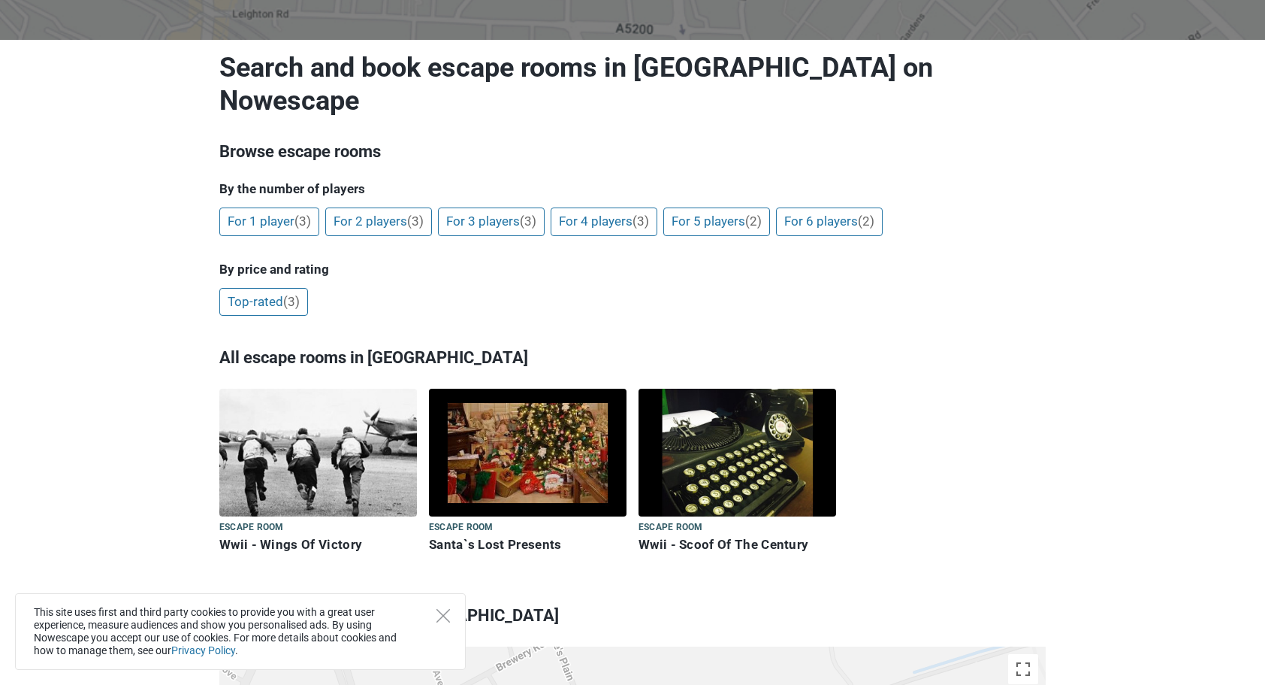
scroll to position [150, 0]
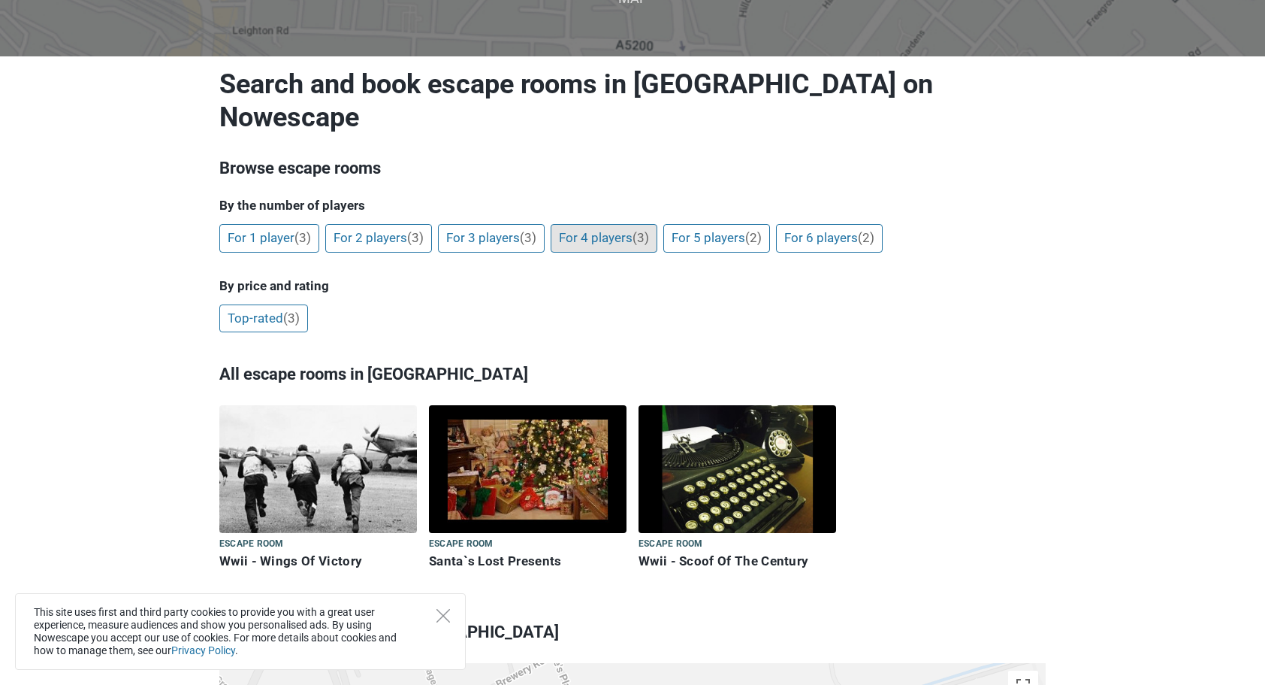
click at [642, 224] on link "For 4 players (3)" at bounding box center [604, 238] width 107 height 29
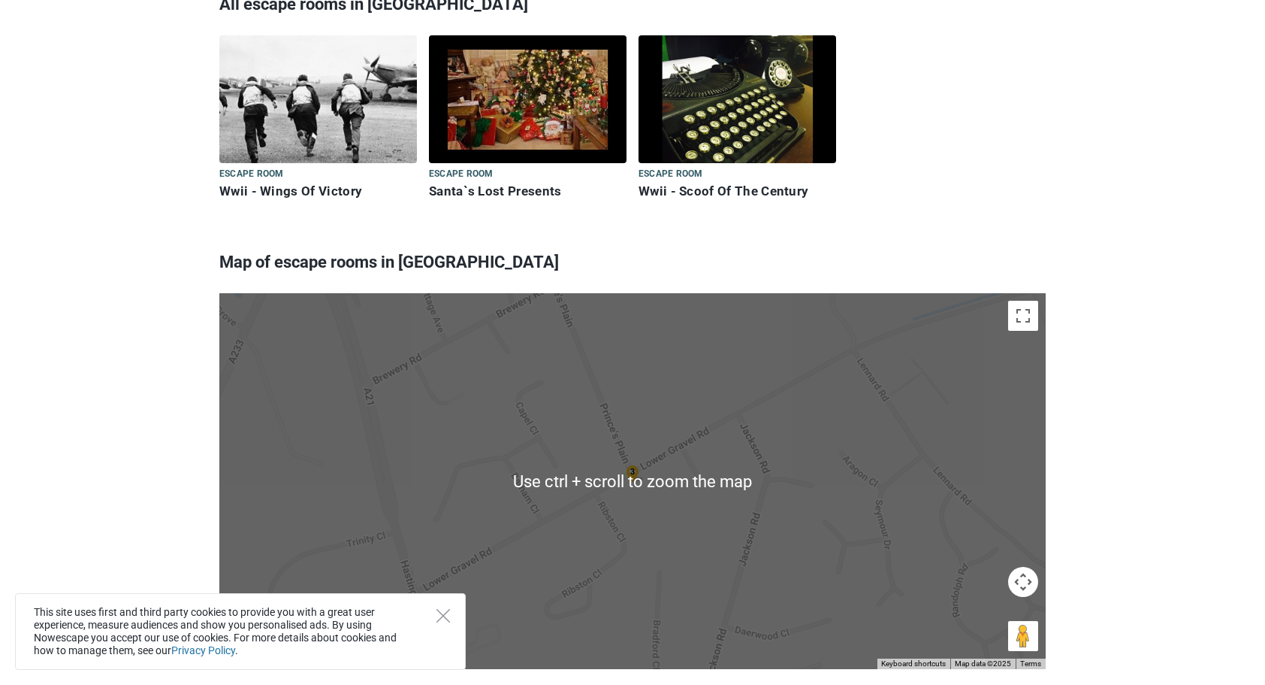
scroll to position [451, 0]
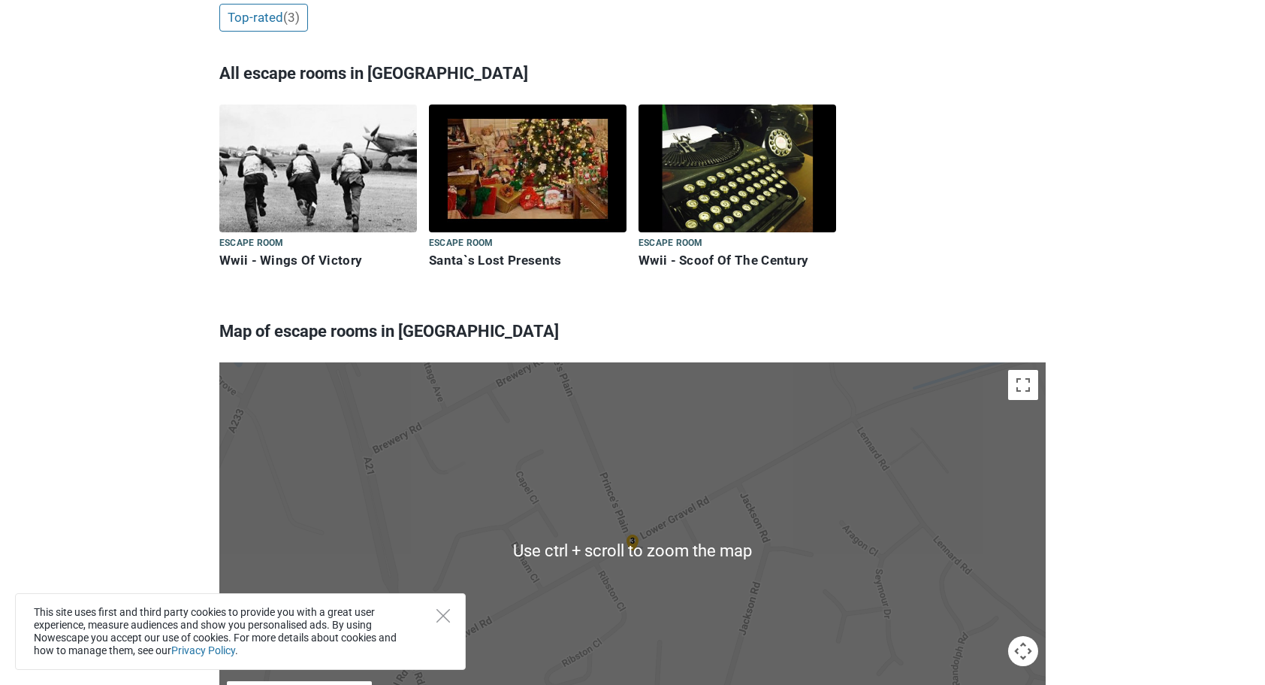
click at [766, 191] on img at bounding box center [738, 168] width 198 height 128
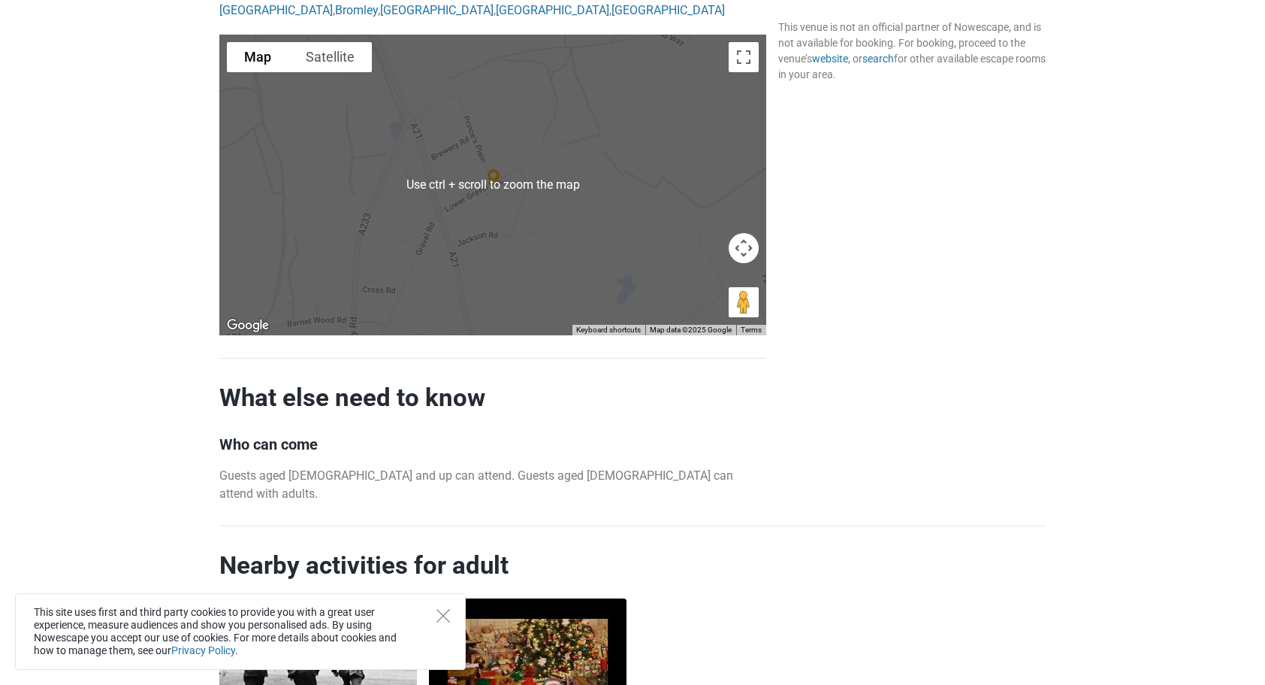
scroll to position [1353, 0]
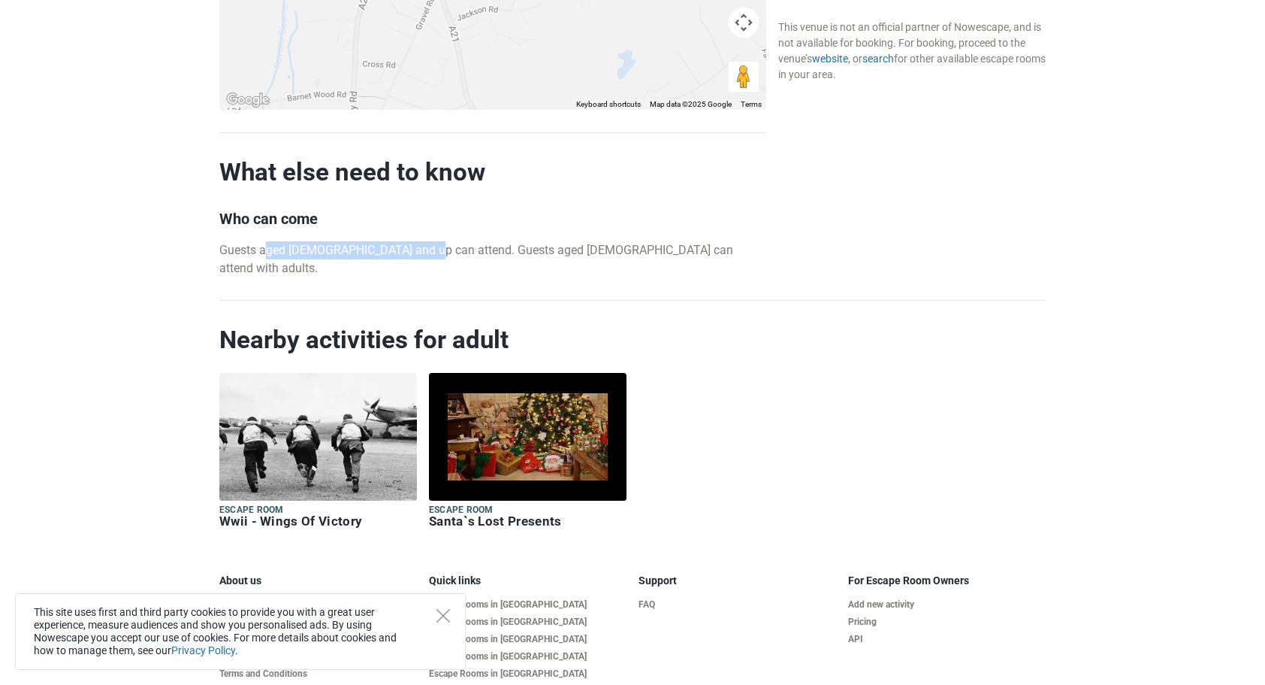
drag, startPoint x: 265, startPoint y: 254, endPoint x: 419, endPoint y: 255, distance: 154.1
click at [419, 255] on p "Guests aged [DEMOGRAPHIC_DATA] and up can attend. Guests aged [DEMOGRAPHIC_DATA…" at bounding box center [492, 259] width 547 height 36
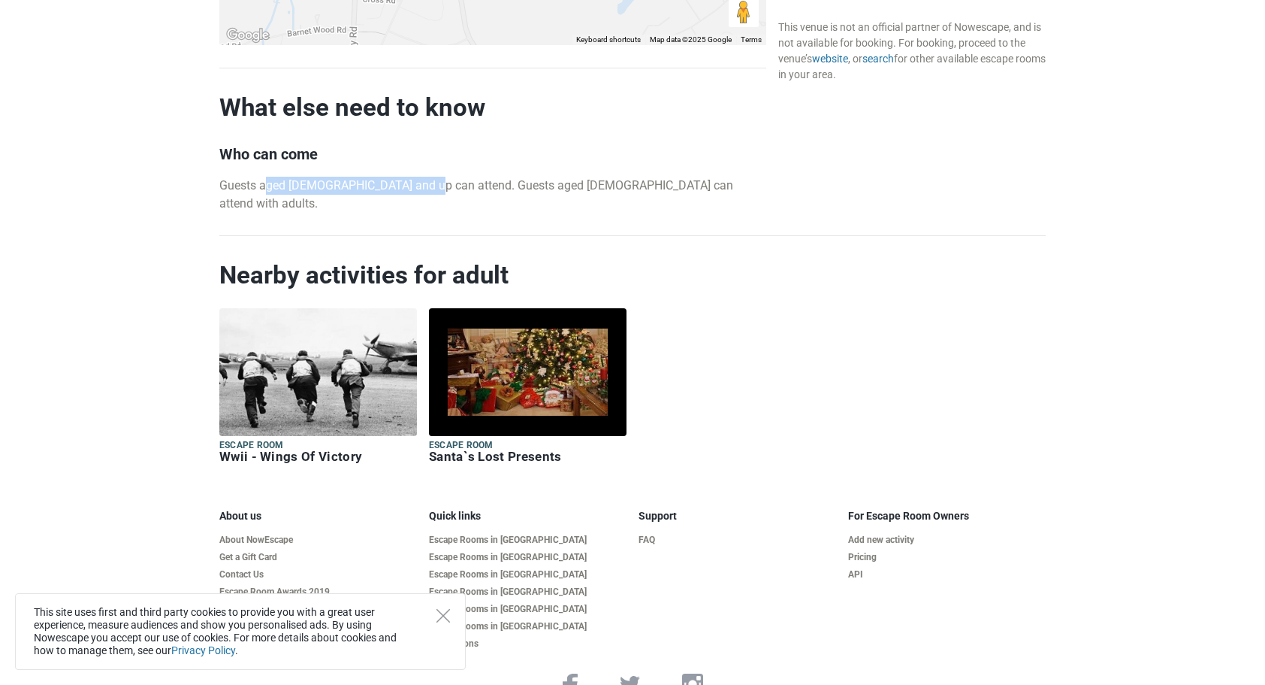
scroll to position [1428, 0]
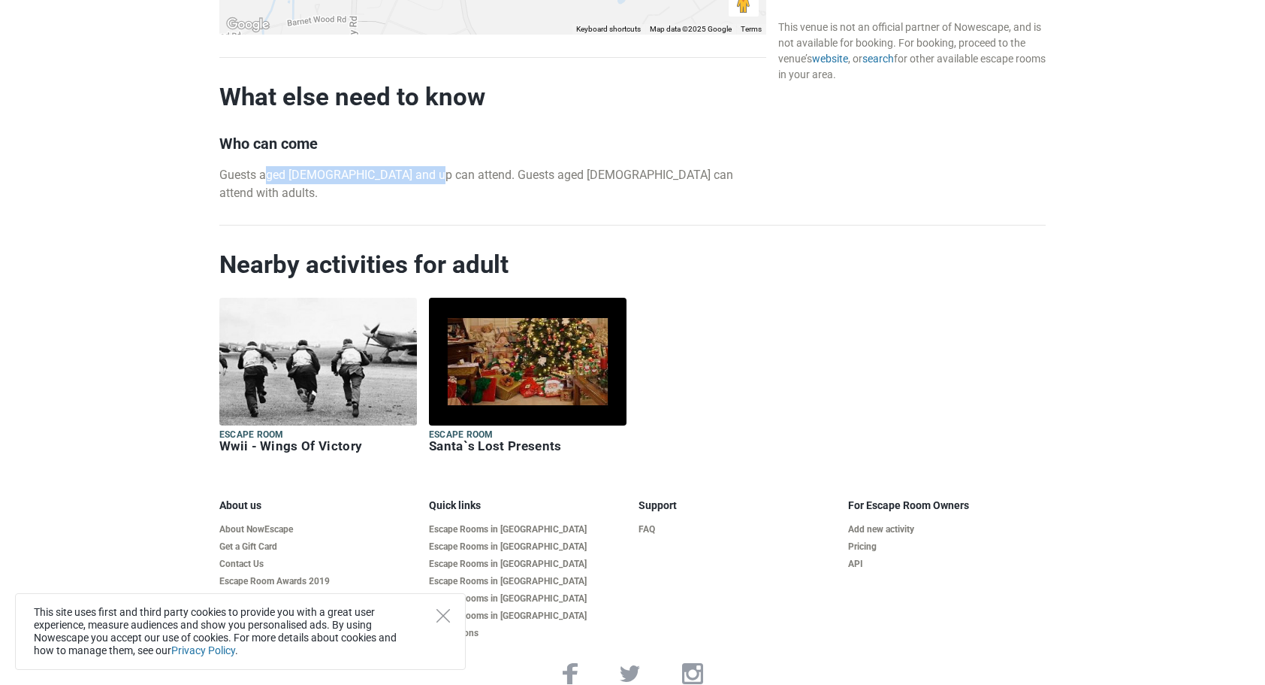
click at [571, 342] on img at bounding box center [528, 362] width 198 height 128
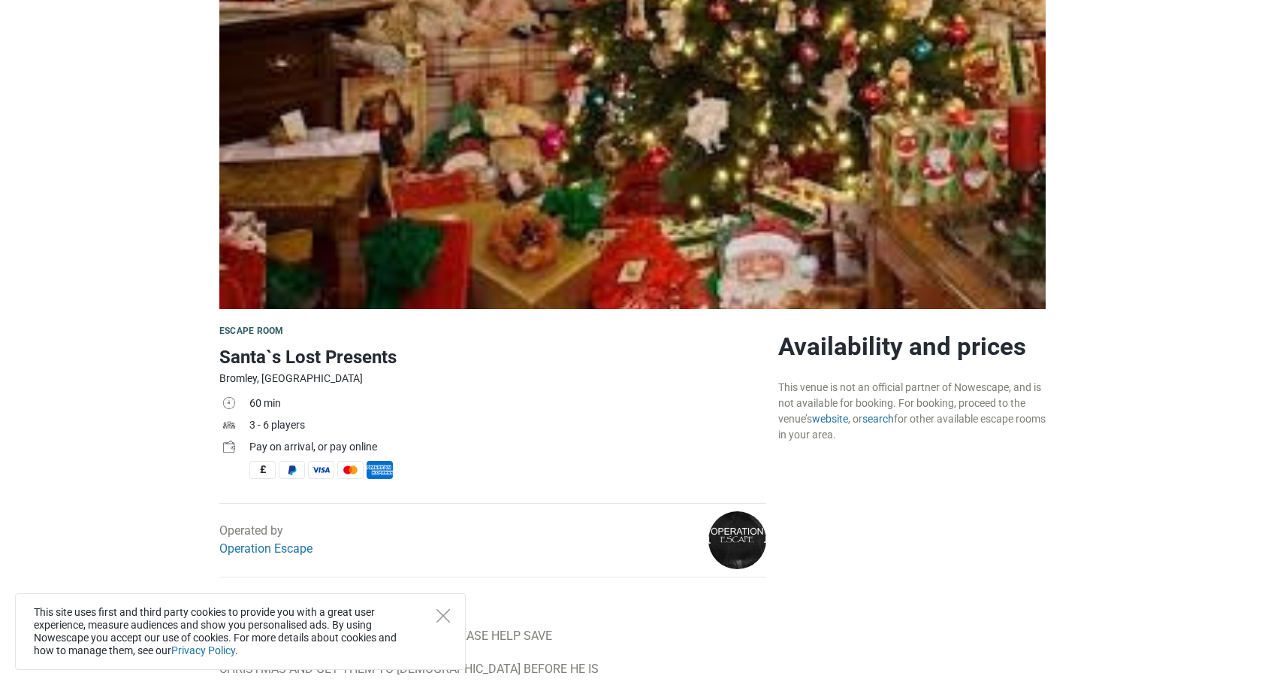
scroll to position [150, 0]
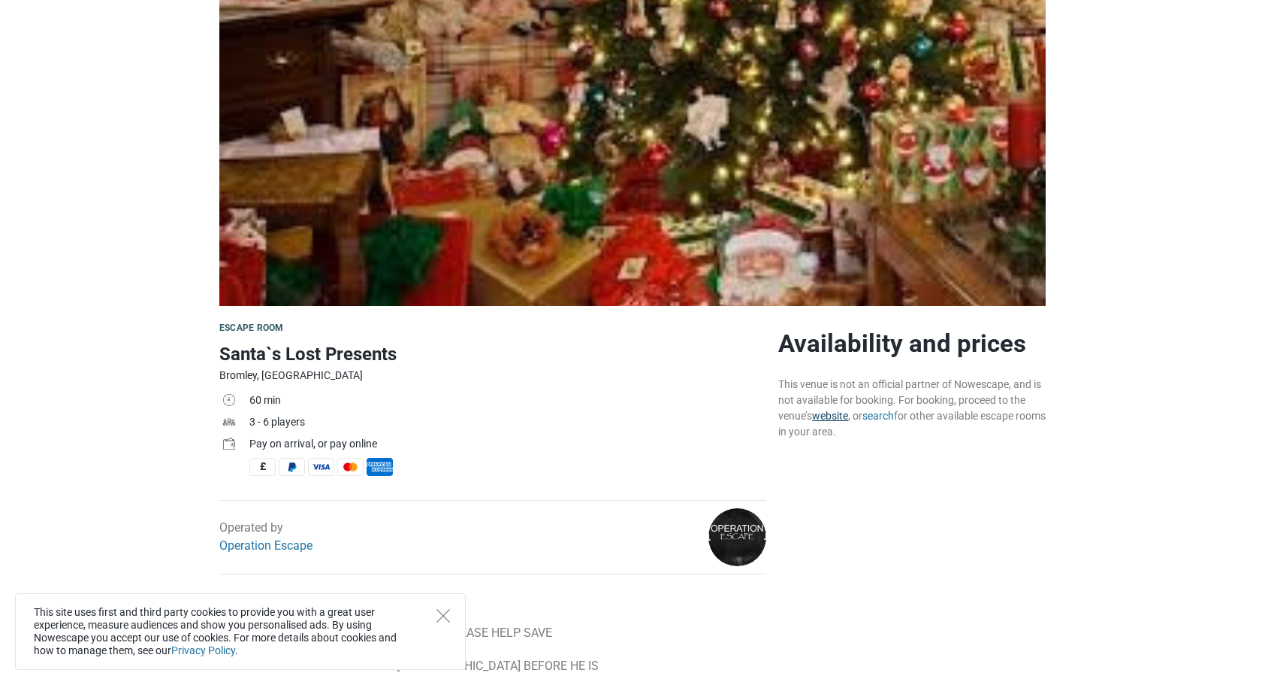
click at [841, 410] on link "website" at bounding box center [830, 416] width 36 height 12
